Goal: Find specific fact: Find specific fact

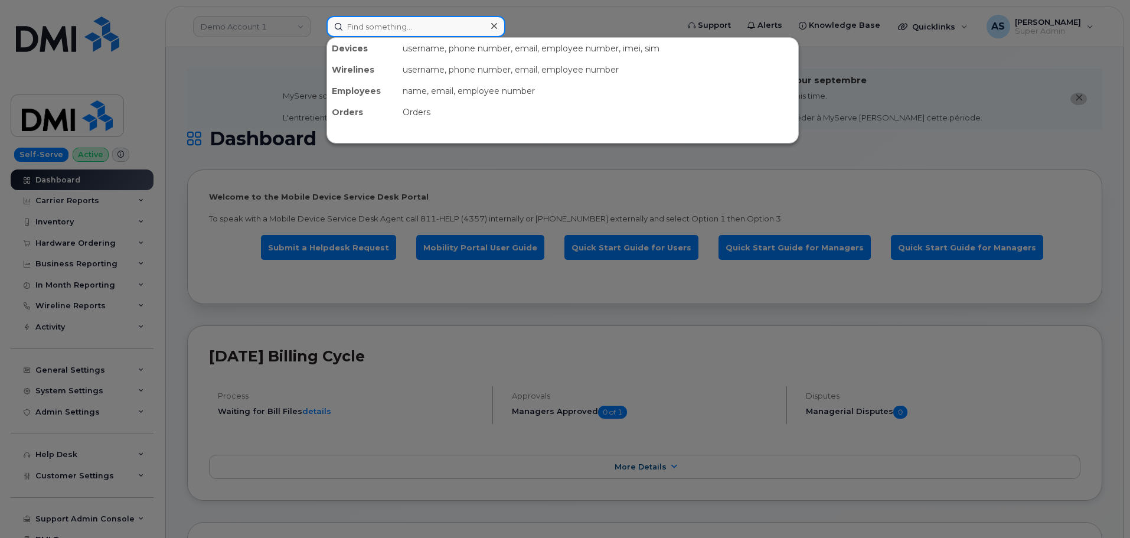
click at [406, 27] on input at bounding box center [416, 26] width 179 height 21
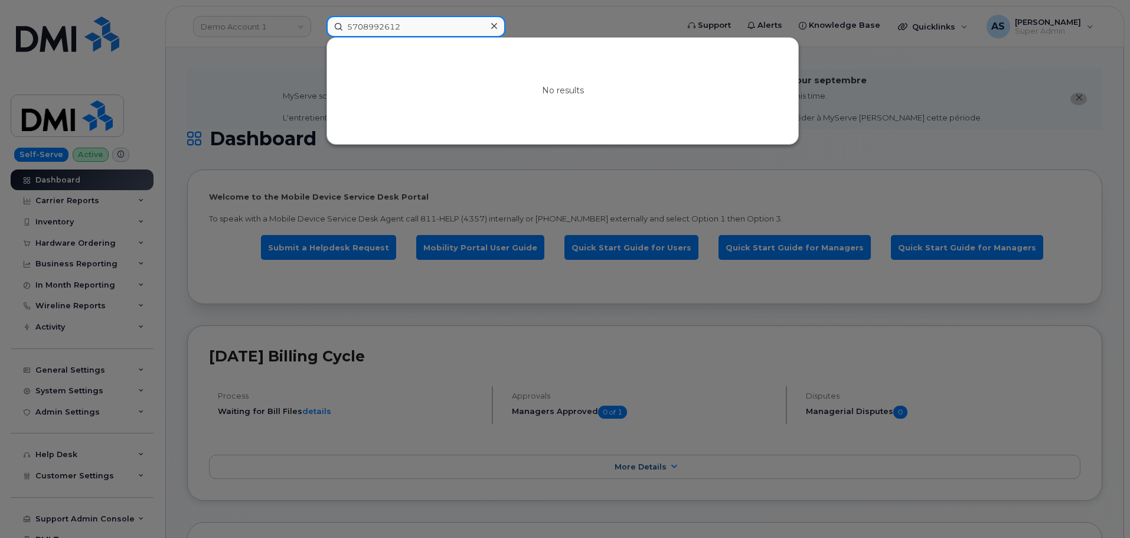
drag, startPoint x: 412, startPoint y: 25, endPoint x: 249, endPoint y: 29, distance: 163.0
click at [317, 30] on div "5708992612 No results" at bounding box center [498, 26] width 363 height 21
type input "5708992612"
click at [495, 27] on icon at bounding box center [494, 26] width 6 height 6
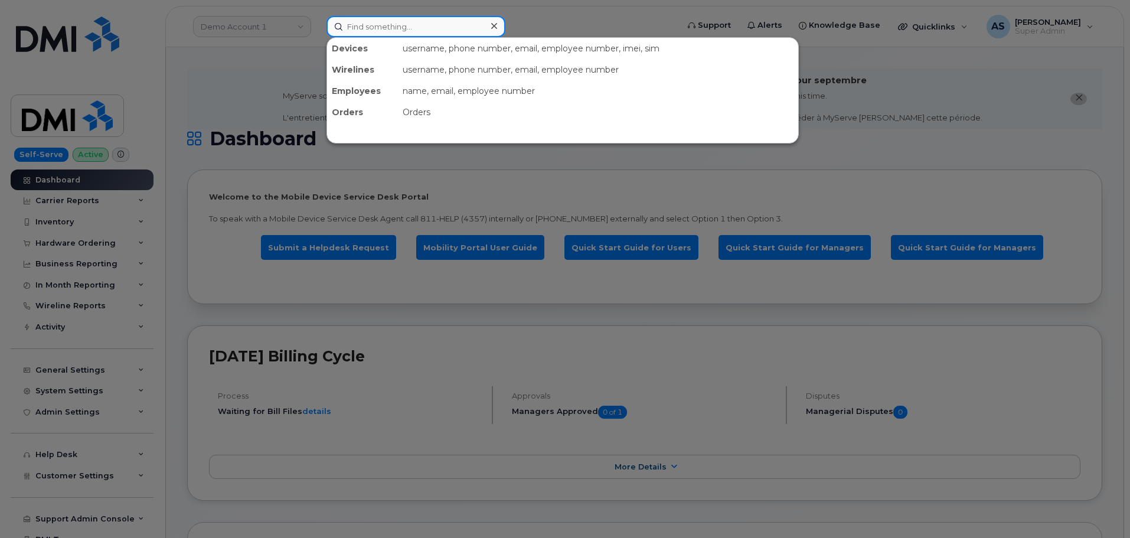
click at [374, 32] on input at bounding box center [416, 26] width 179 height 21
click at [274, 38] on div at bounding box center [565, 269] width 1130 height 538
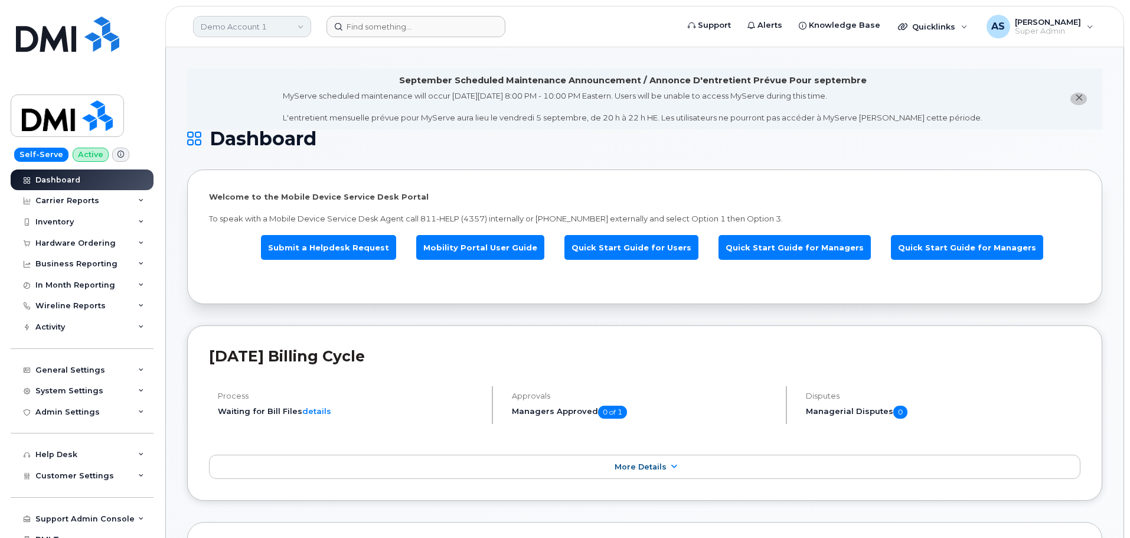
click at [295, 25] on link "Demo Account 1" at bounding box center [252, 26] width 118 height 21
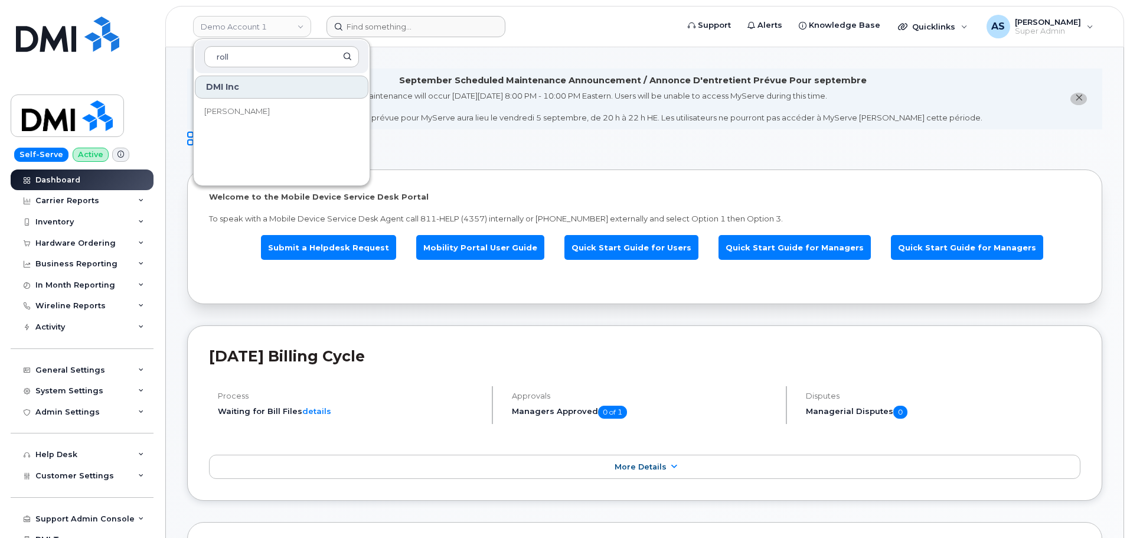
type input "roll"
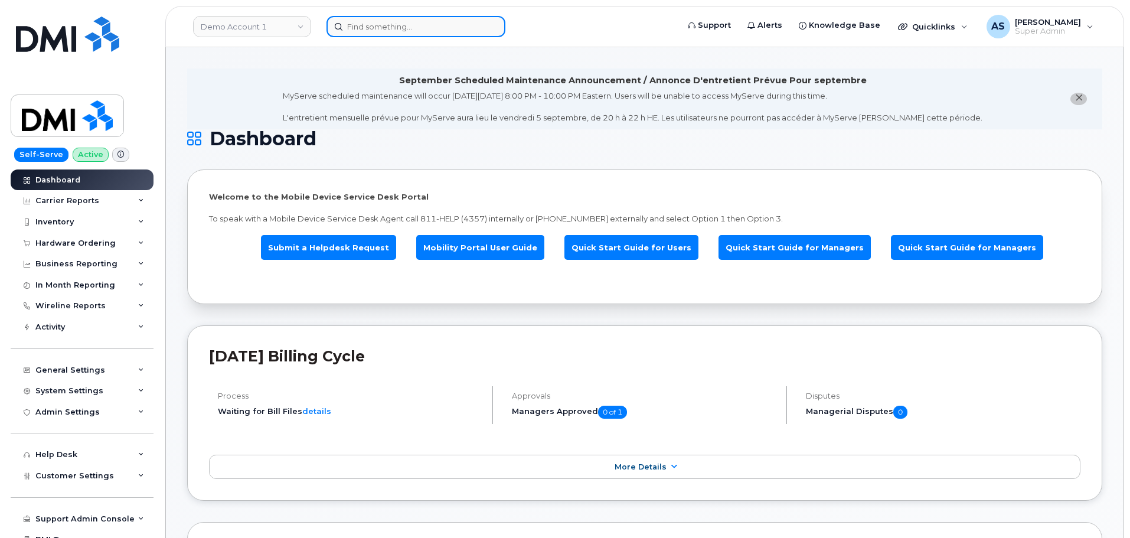
click at [420, 31] on input at bounding box center [416, 26] width 179 height 21
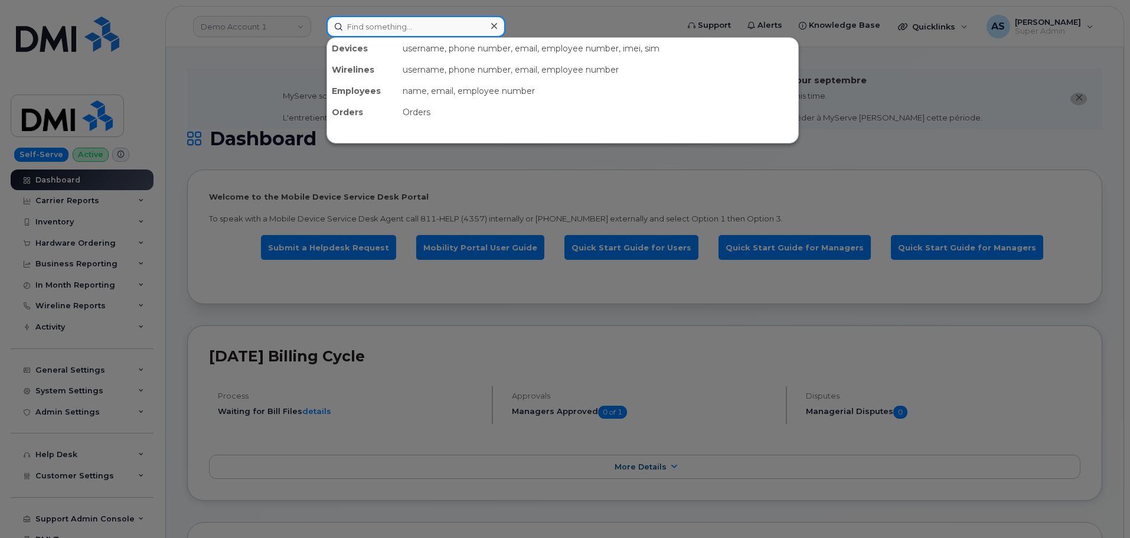
click at [413, 32] on input at bounding box center [416, 26] width 179 height 21
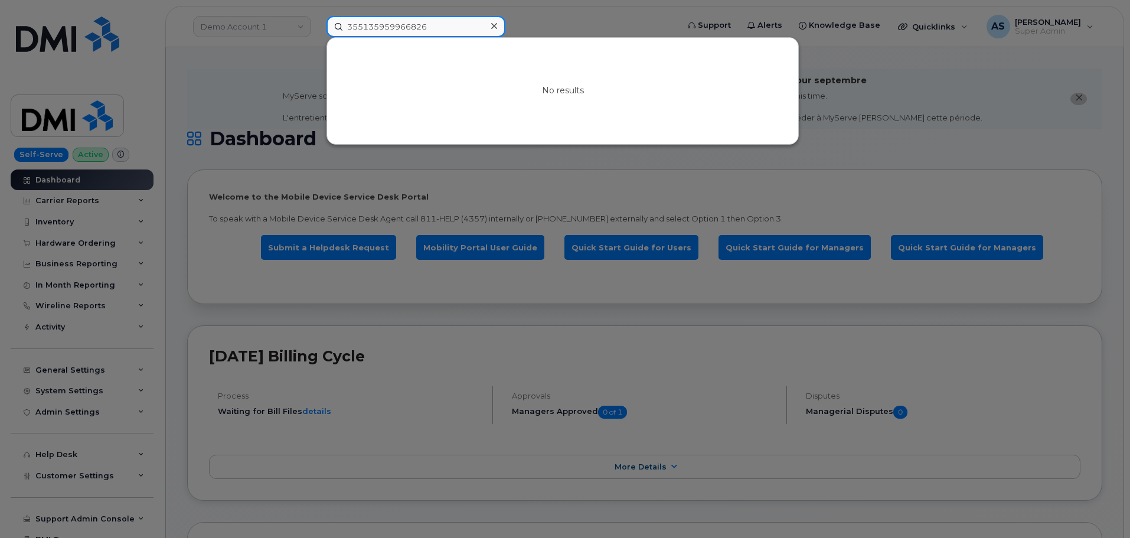
drag, startPoint x: 445, startPoint y: 28, endPoint x: 233, endPoint y: 47, distance: 212.8
click at [317, 37] on div "355135959966826 No results" at bounding box center [498, 26] width 363 height 21
click at [438, 21] on input "355135959966826" at bounding box center [416, 26] width 179 height 21
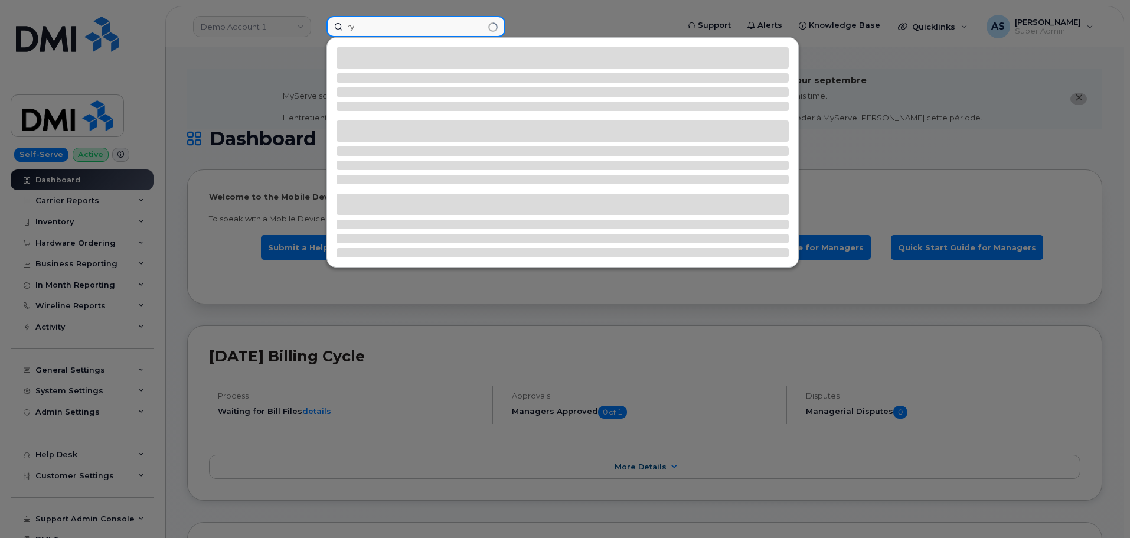
type input "r"
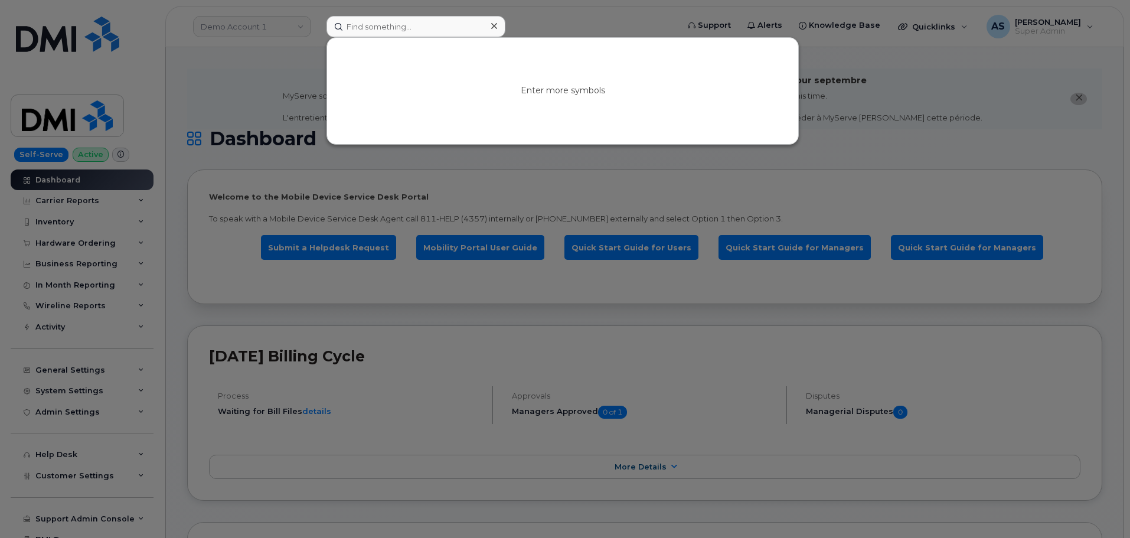
click at [539, 9] on div at bounding box center [565, 269] width 1130 height 538
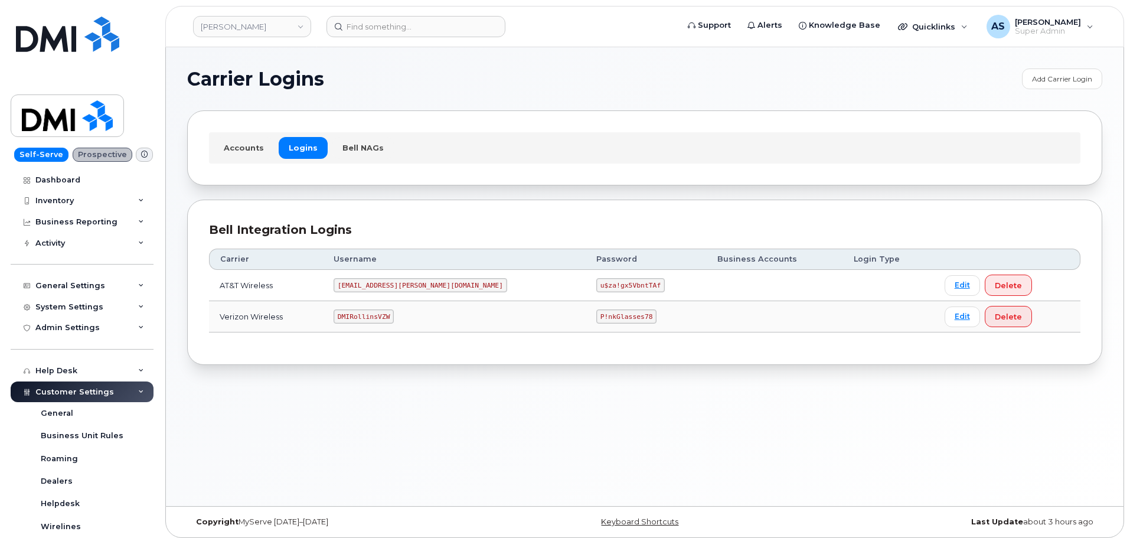
click at [596, 314] on code "P!nkGlasses78" at bounding box center [626, 316] width 60 height 14
copy code "P!nkGlasses78"
